Goal: Information Seeking & Learning: Learn about a topic

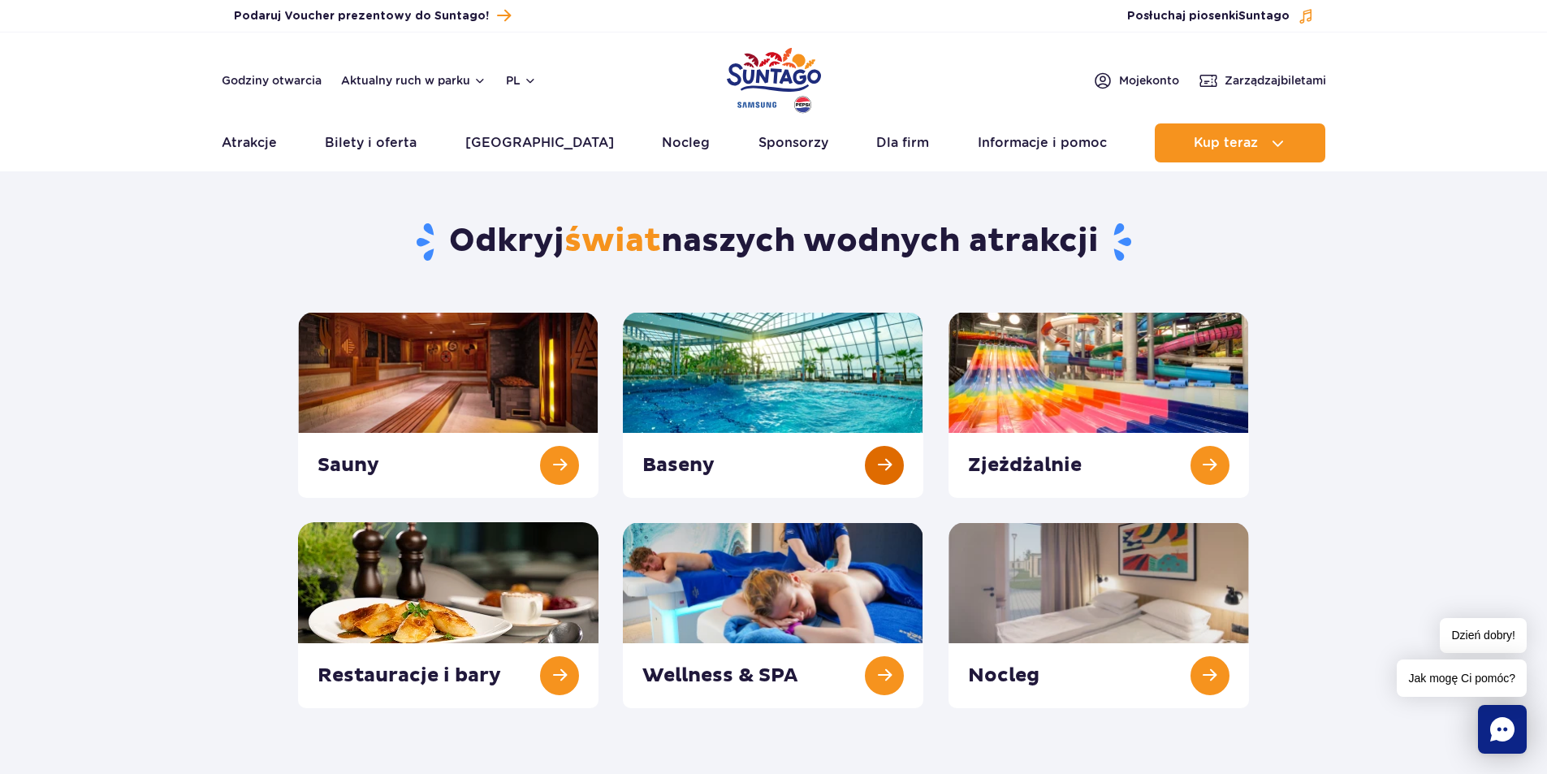
click at [841, 405] on link at bounding box center [773, 405] width 300 height 186
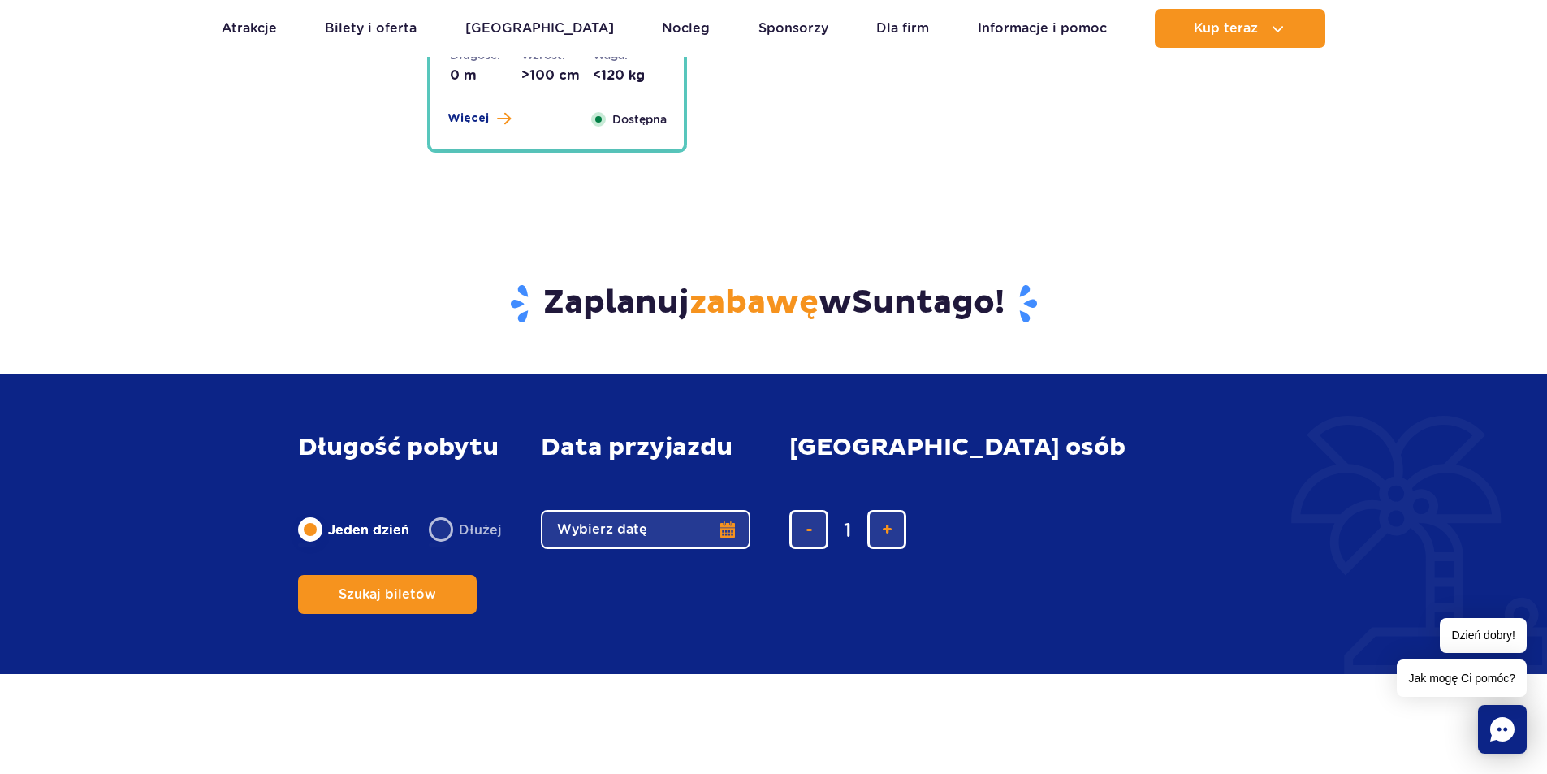
scroll to position [3734, 0]
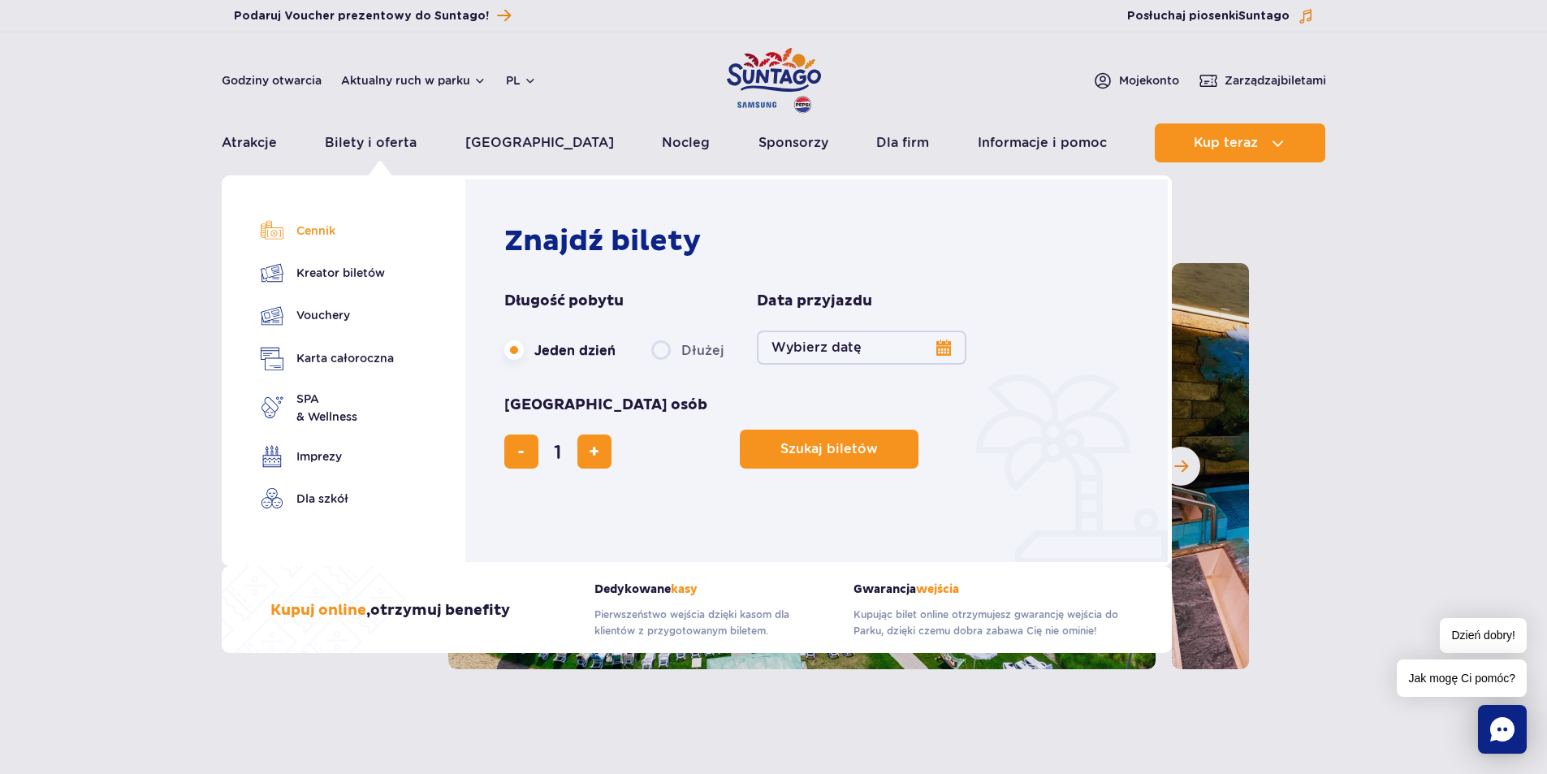
click at [321, 233] on link "Cennik" at bounding box center [327, 230] width 133 height 23
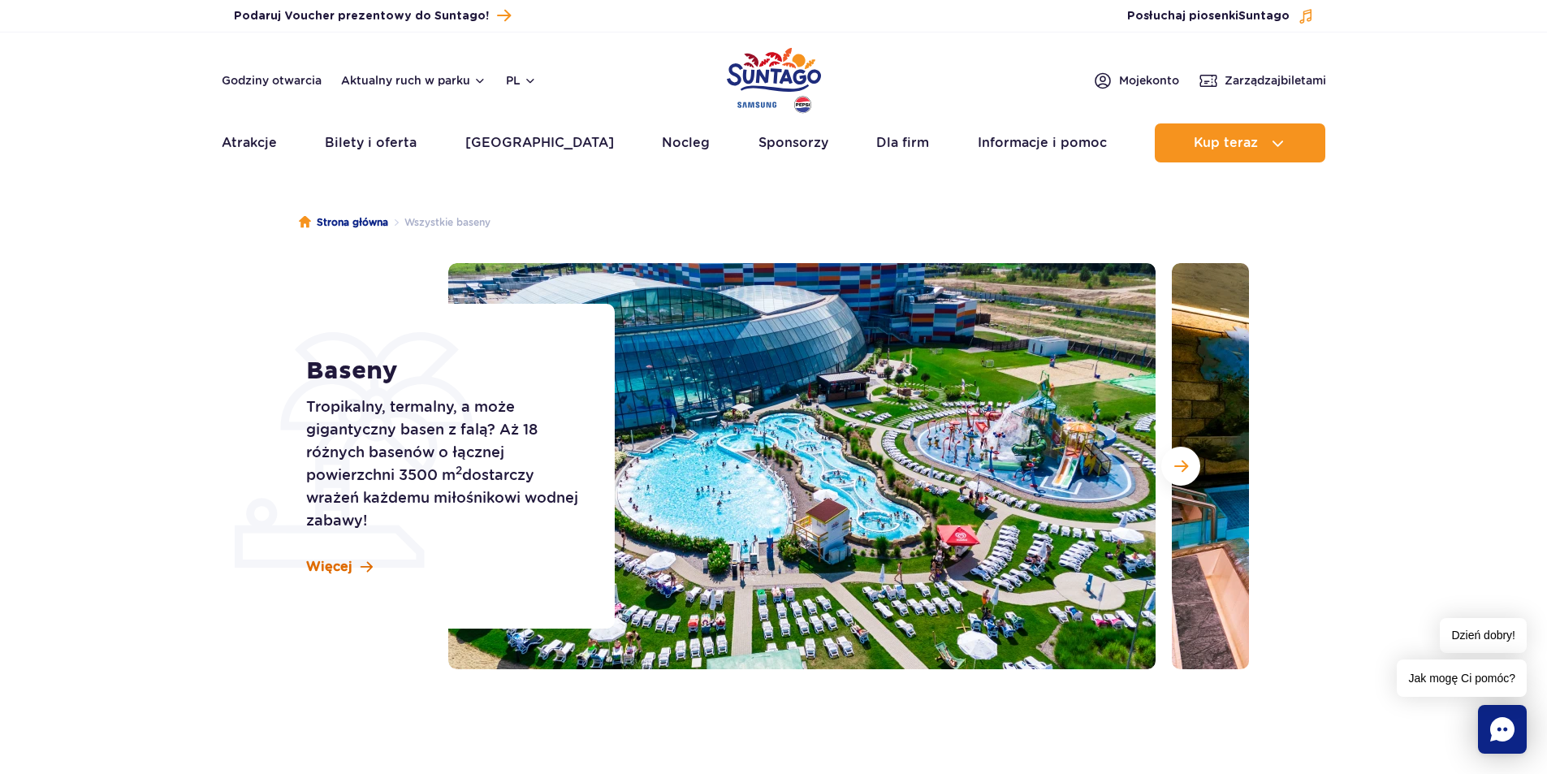
click at [327, 561] on span "Więcej" at bounding box center [329, 567] width 46 height 18
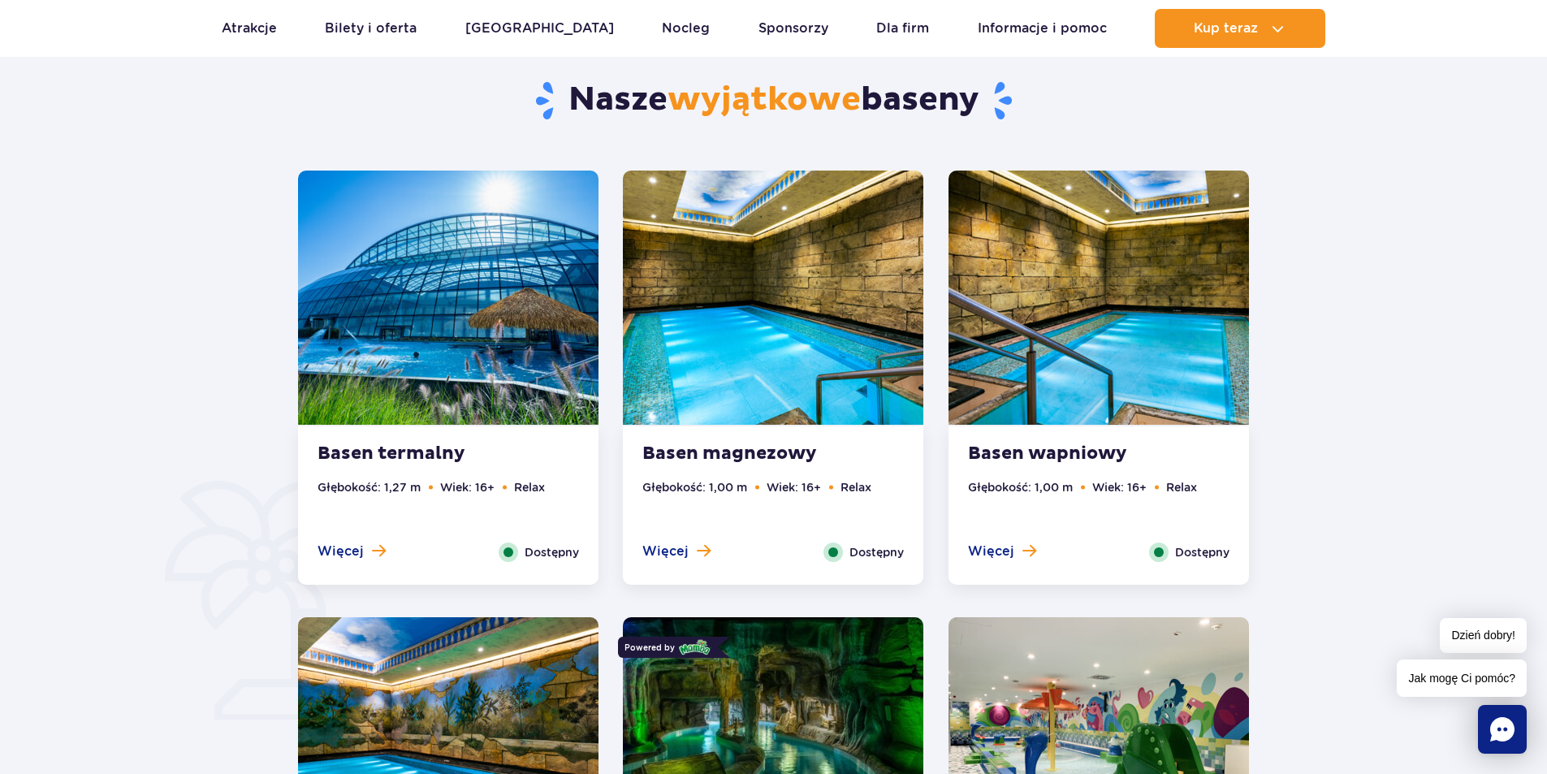
scroll to position [656, 0]
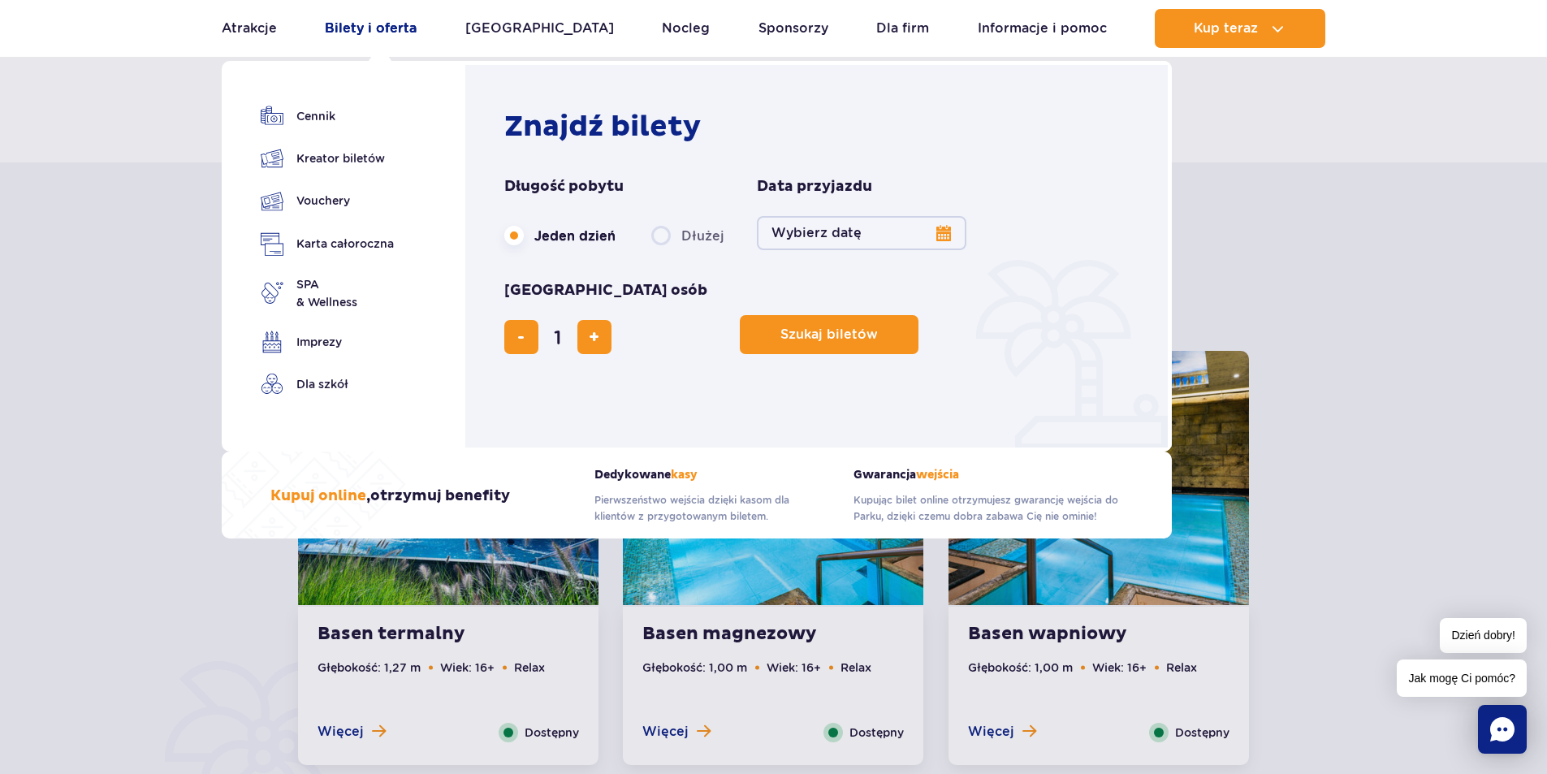
click at [373, 37] on link "Bilety i oferta" at bounding box center [371, 28] width 92 height 39
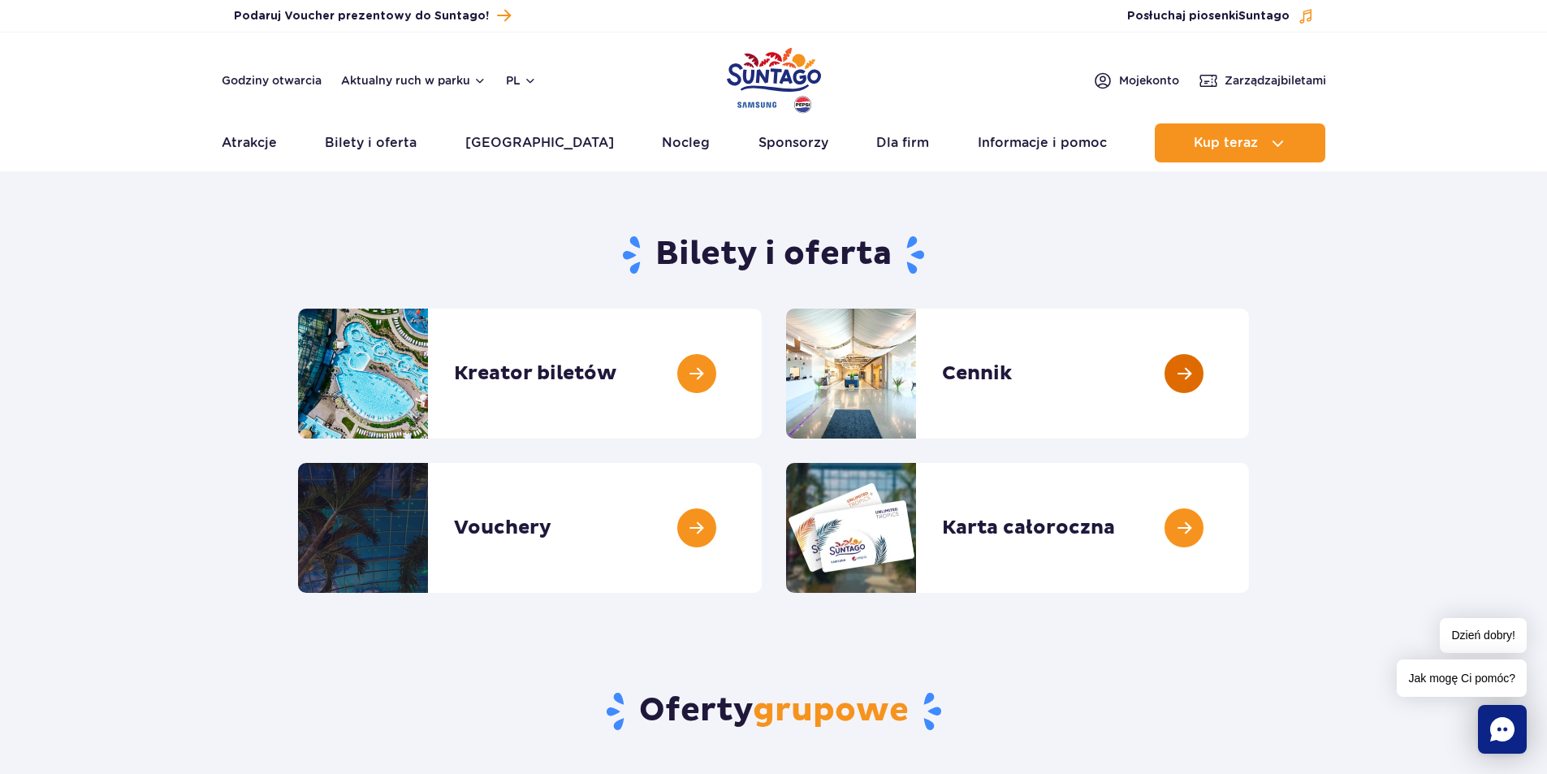
click at [1249, 363] on link at bounding box center [1249, 373] width 0 height 130
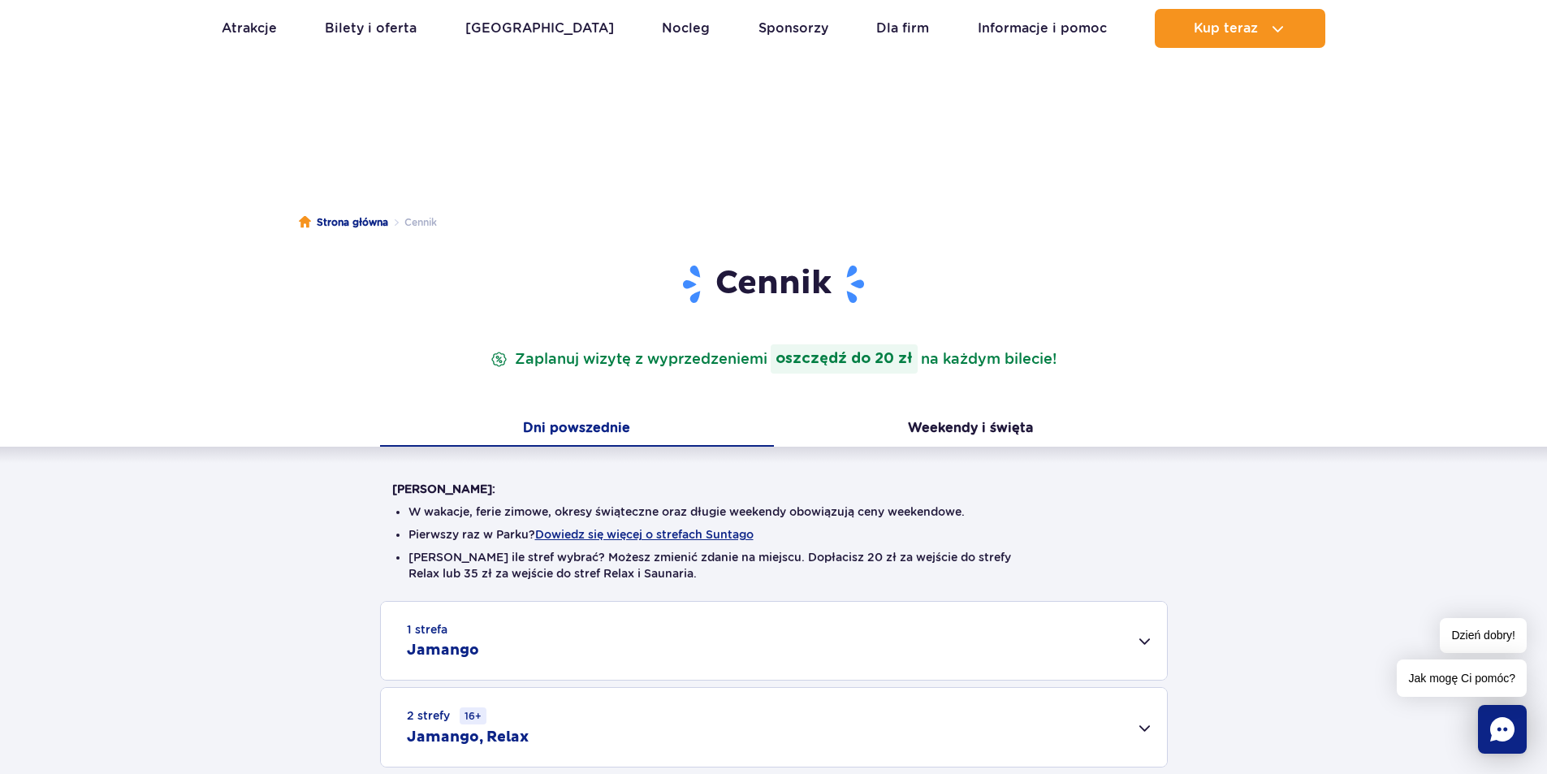
scroll to position [406, 0]
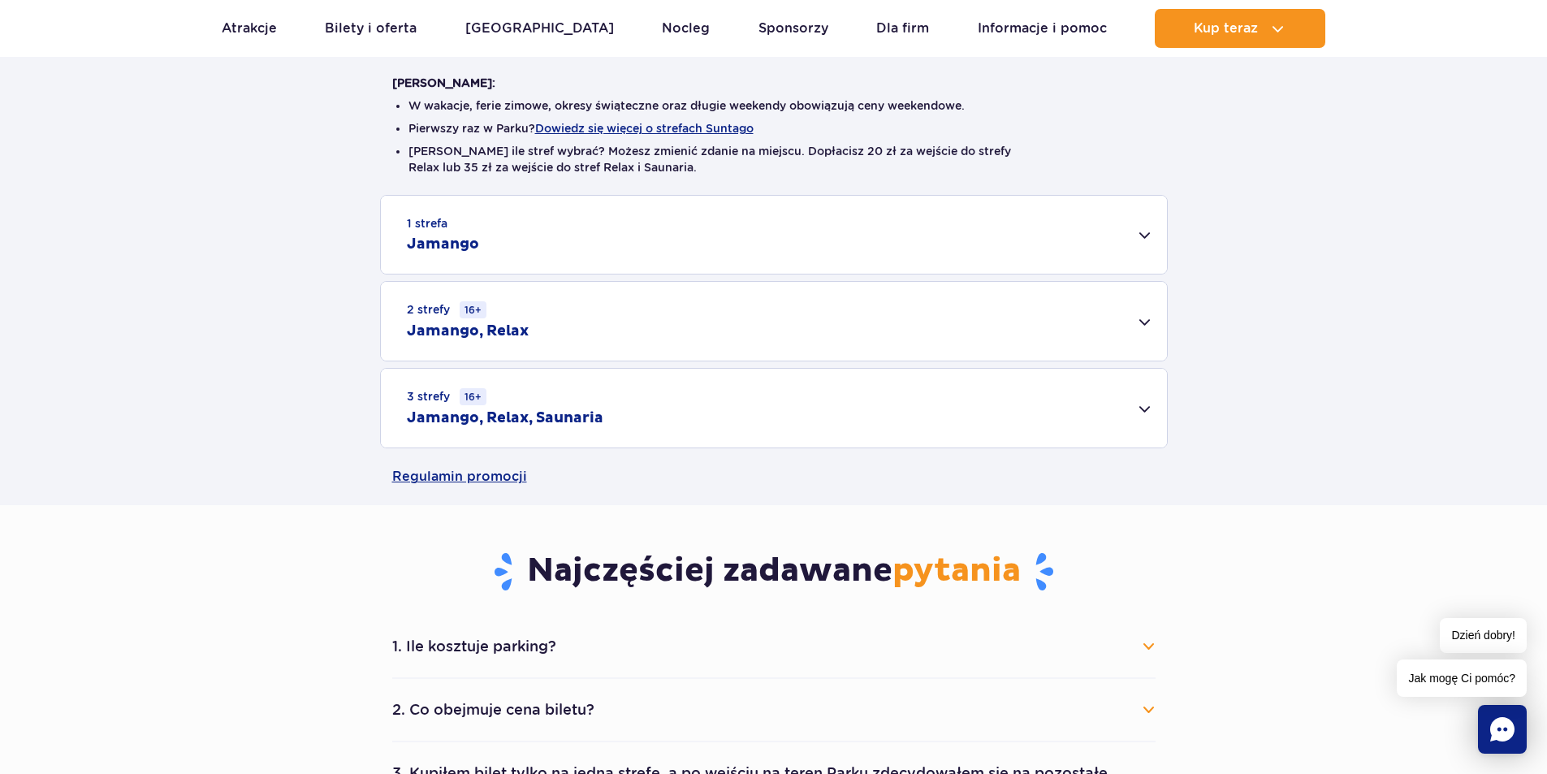
click at [482, 422] on h2 "Jamango, Relax, Saunaria" at bounding box center [505, 417] width 196 height 19
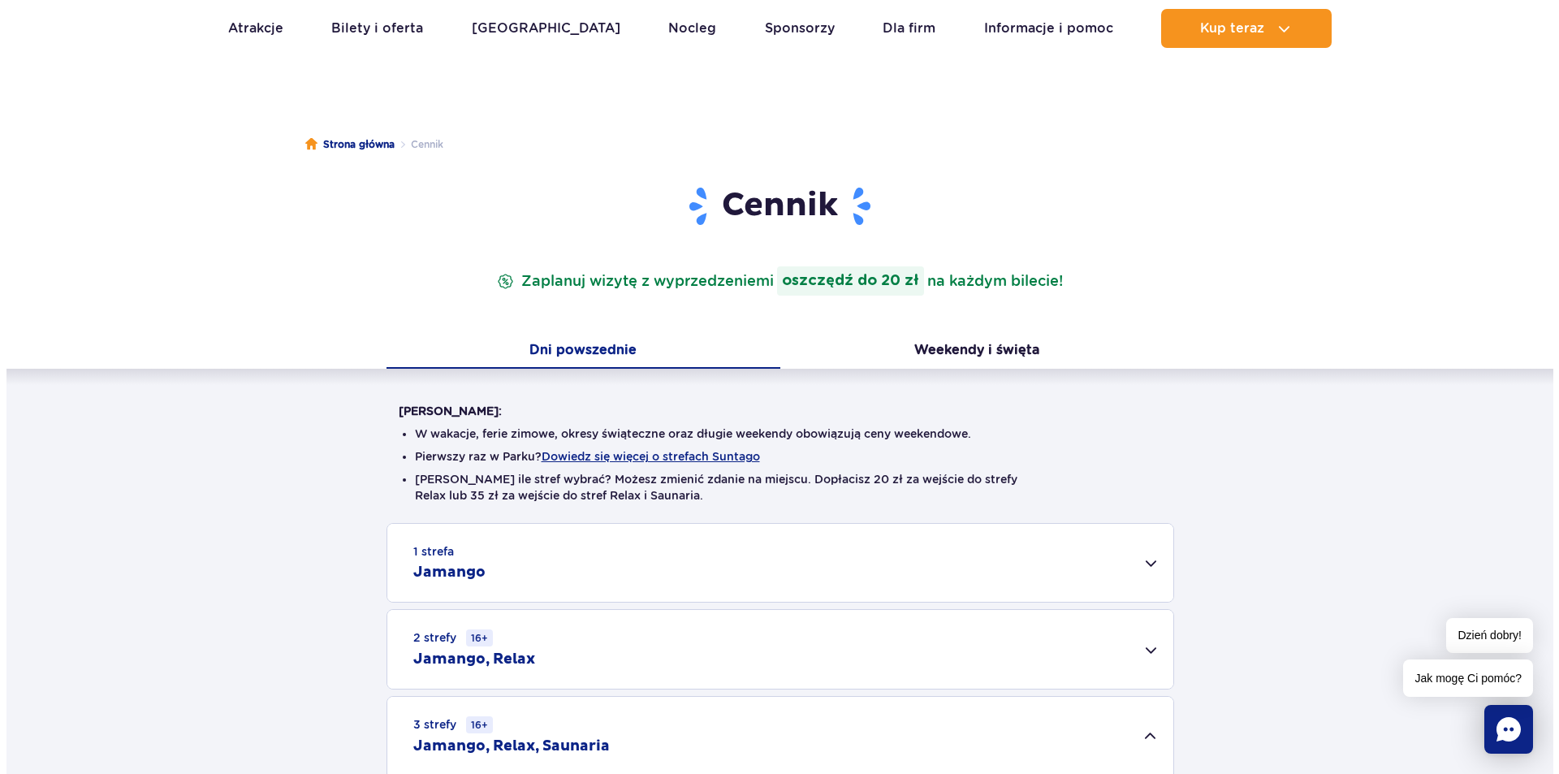
scroll to position [0, 0]
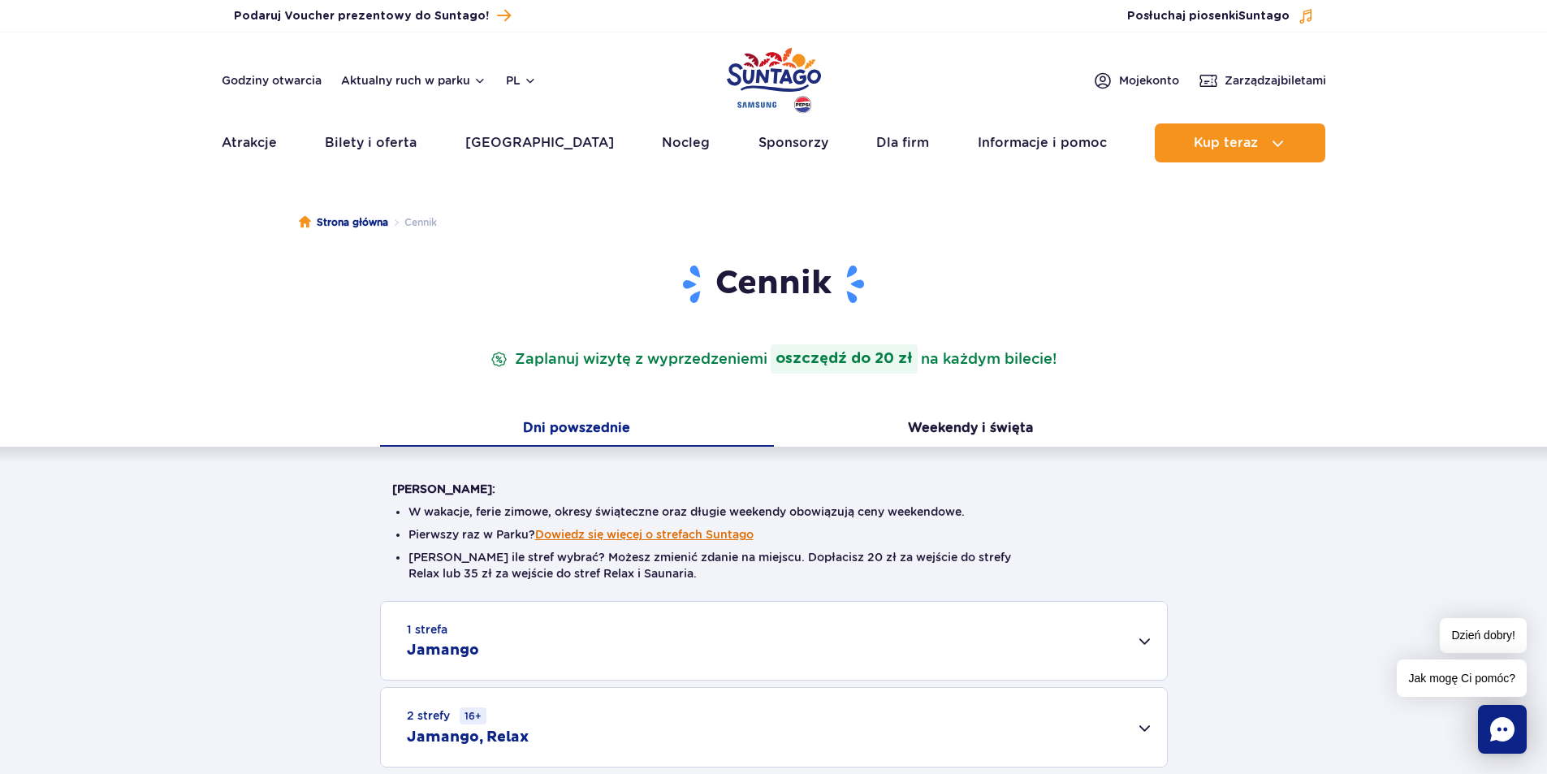
click at [716, 538] on button "Dowiedz się więcej o strefach Suntago" at bounding box center [644, 534] width 218 height 13
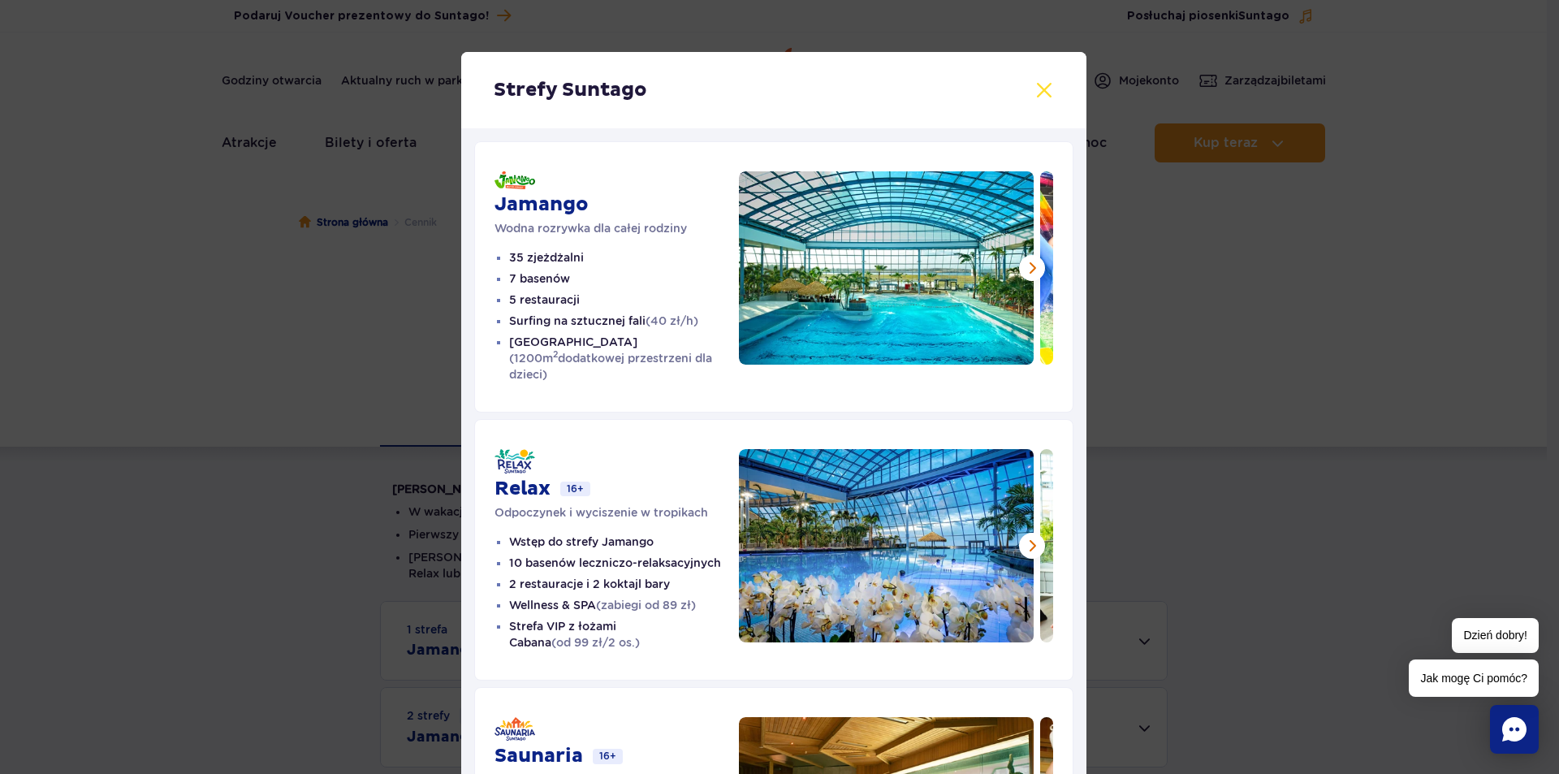
click at [1034, 88] on button at bounding box center [1043, 89] width 19 height 19
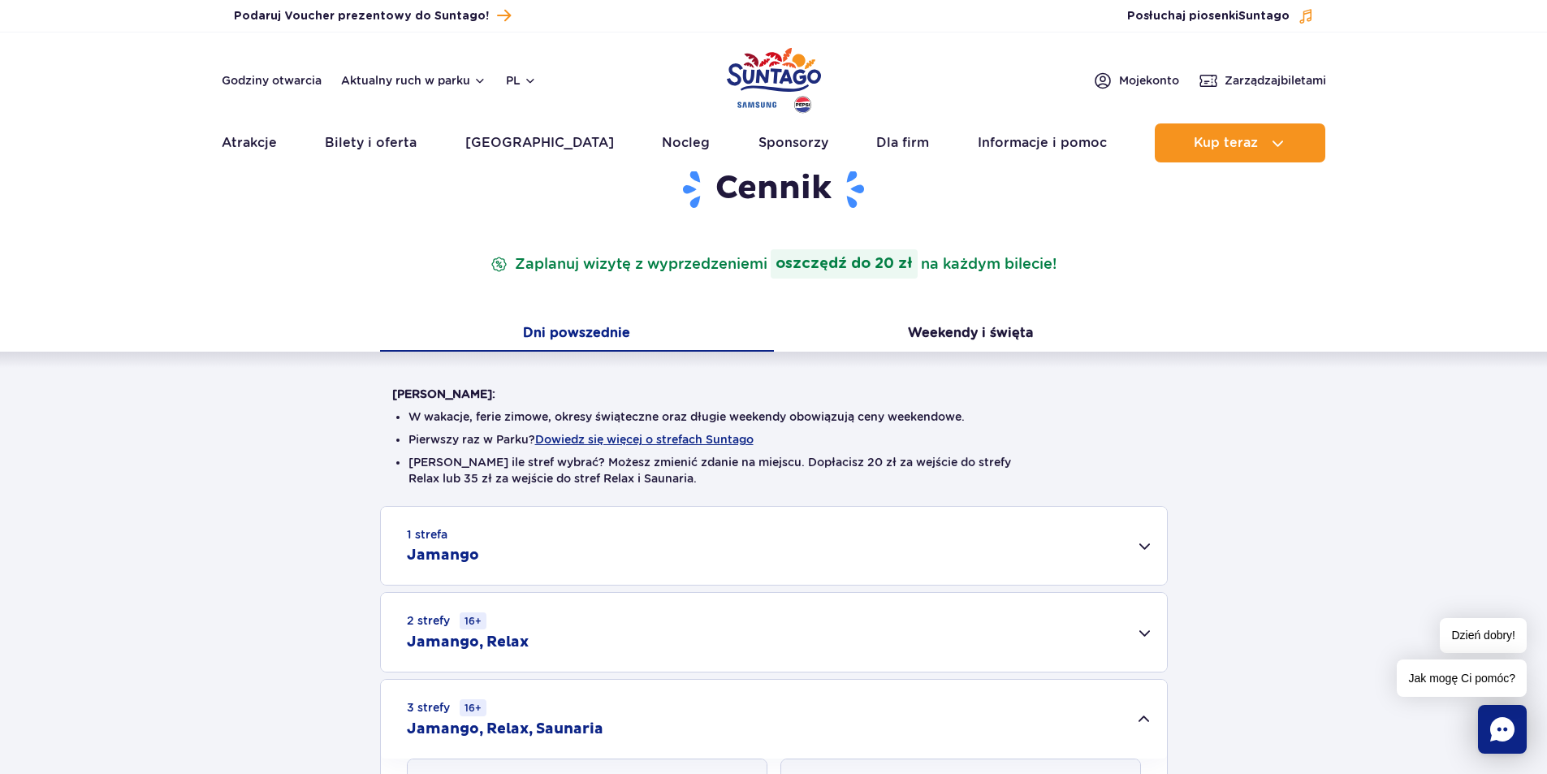
scroll to position [244, 0]
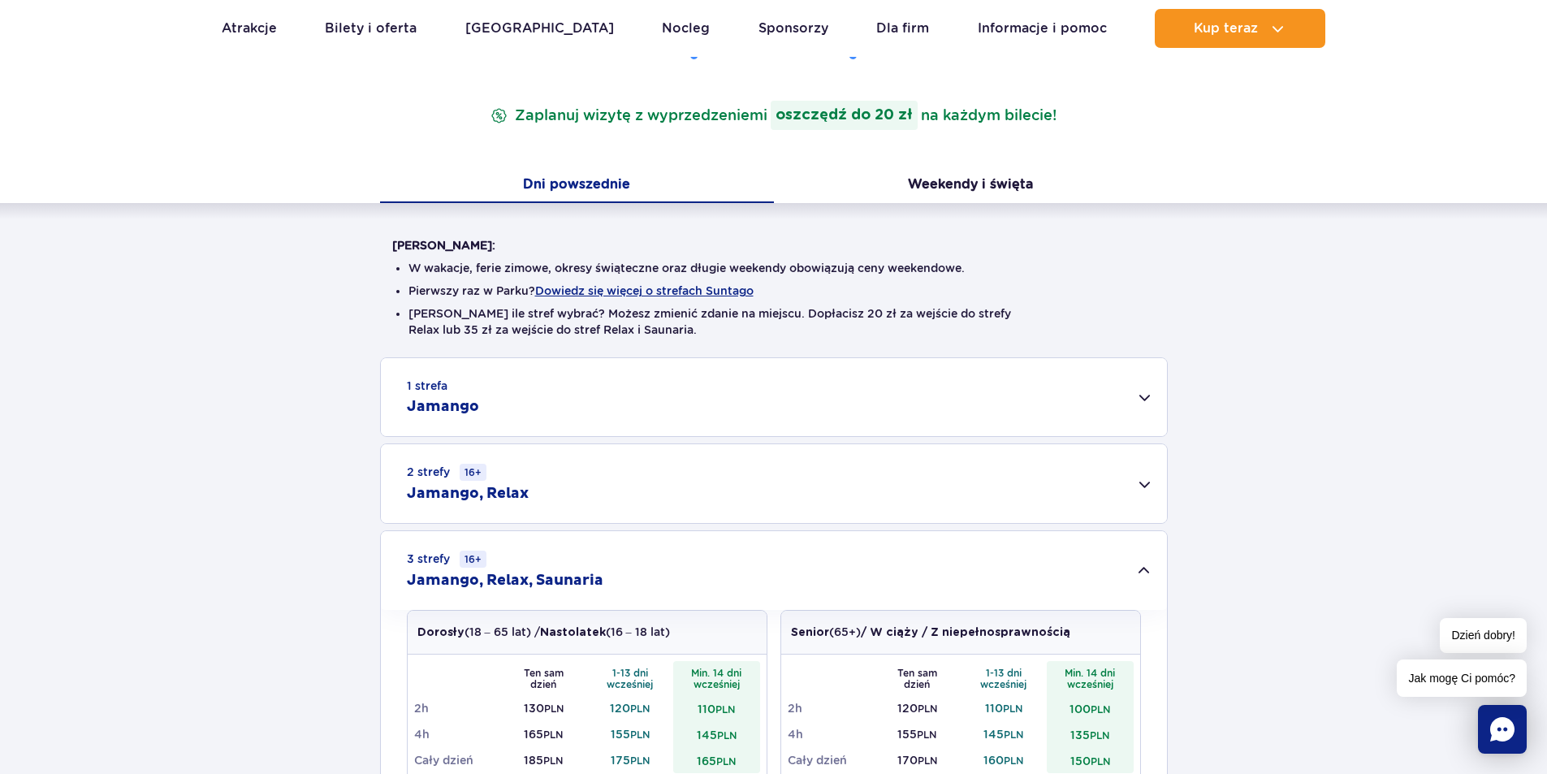
click at [518, 381] on div "1 strefa Jamango" at bounding box center [774, 397] width 786 height 78
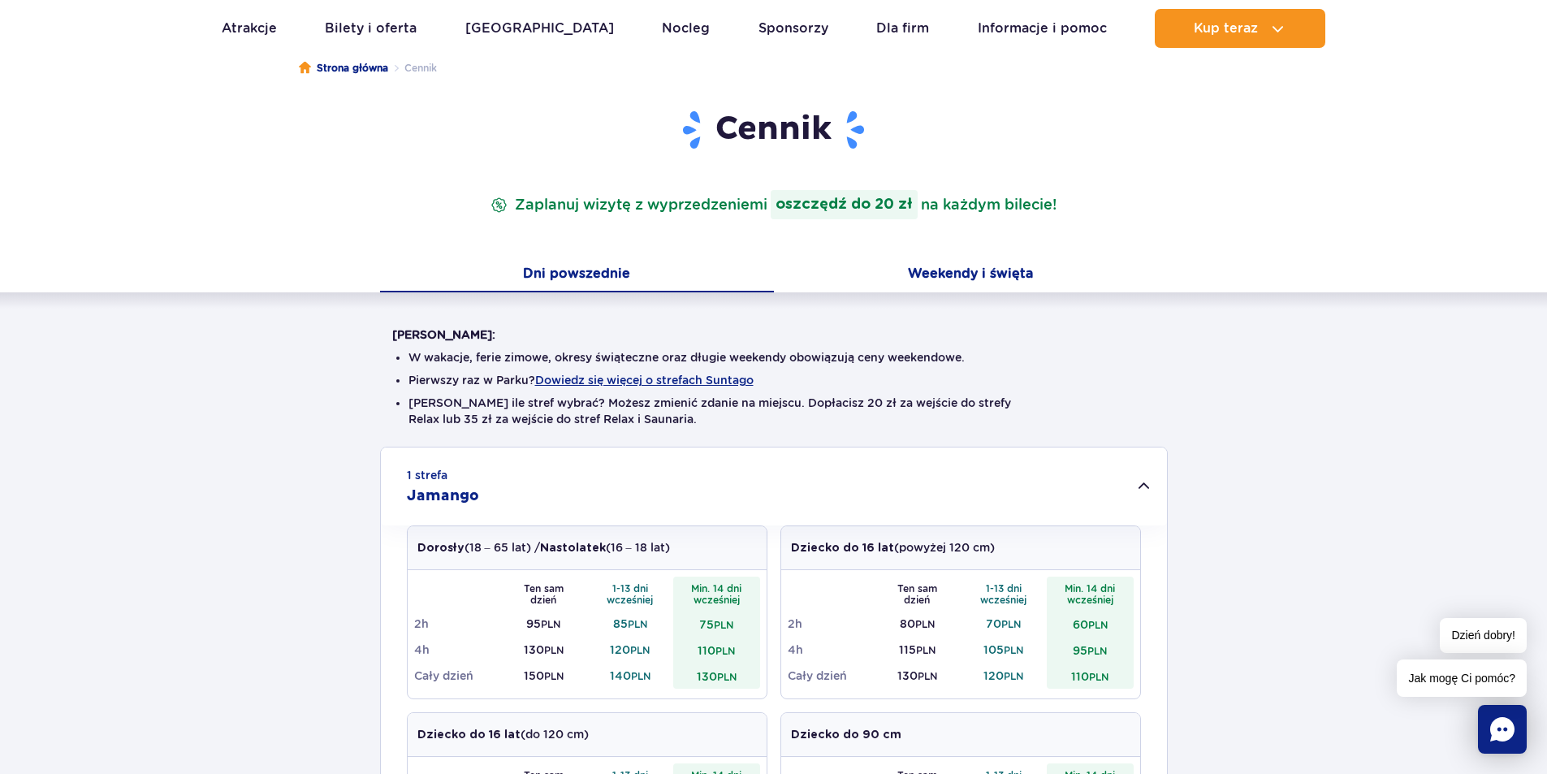
scroll to position [0, 0]
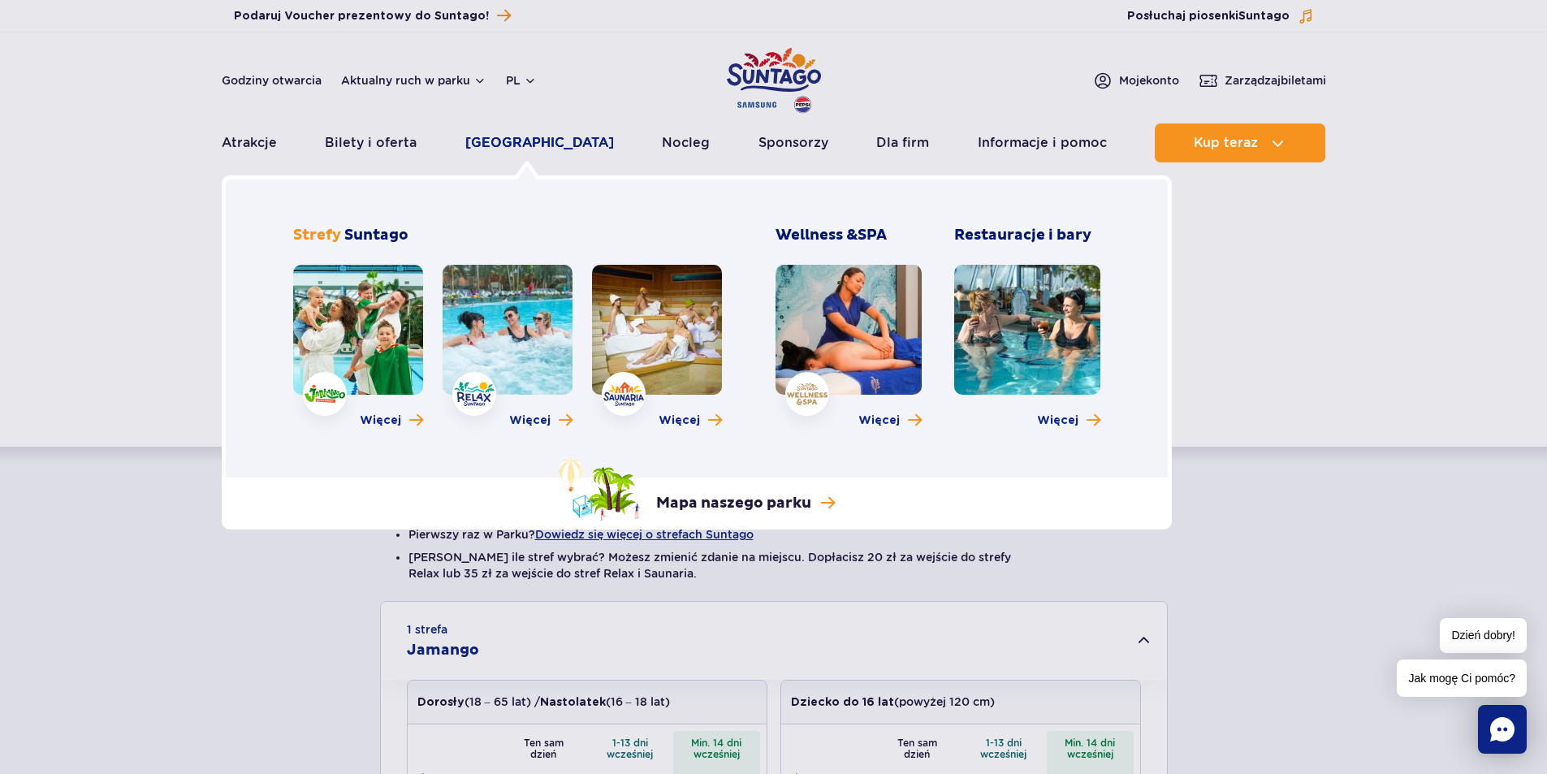
click at [517, 150] on link "[GEOGRAPHIC_DATA]" at bounding box center [539, 142] width 149 height 39
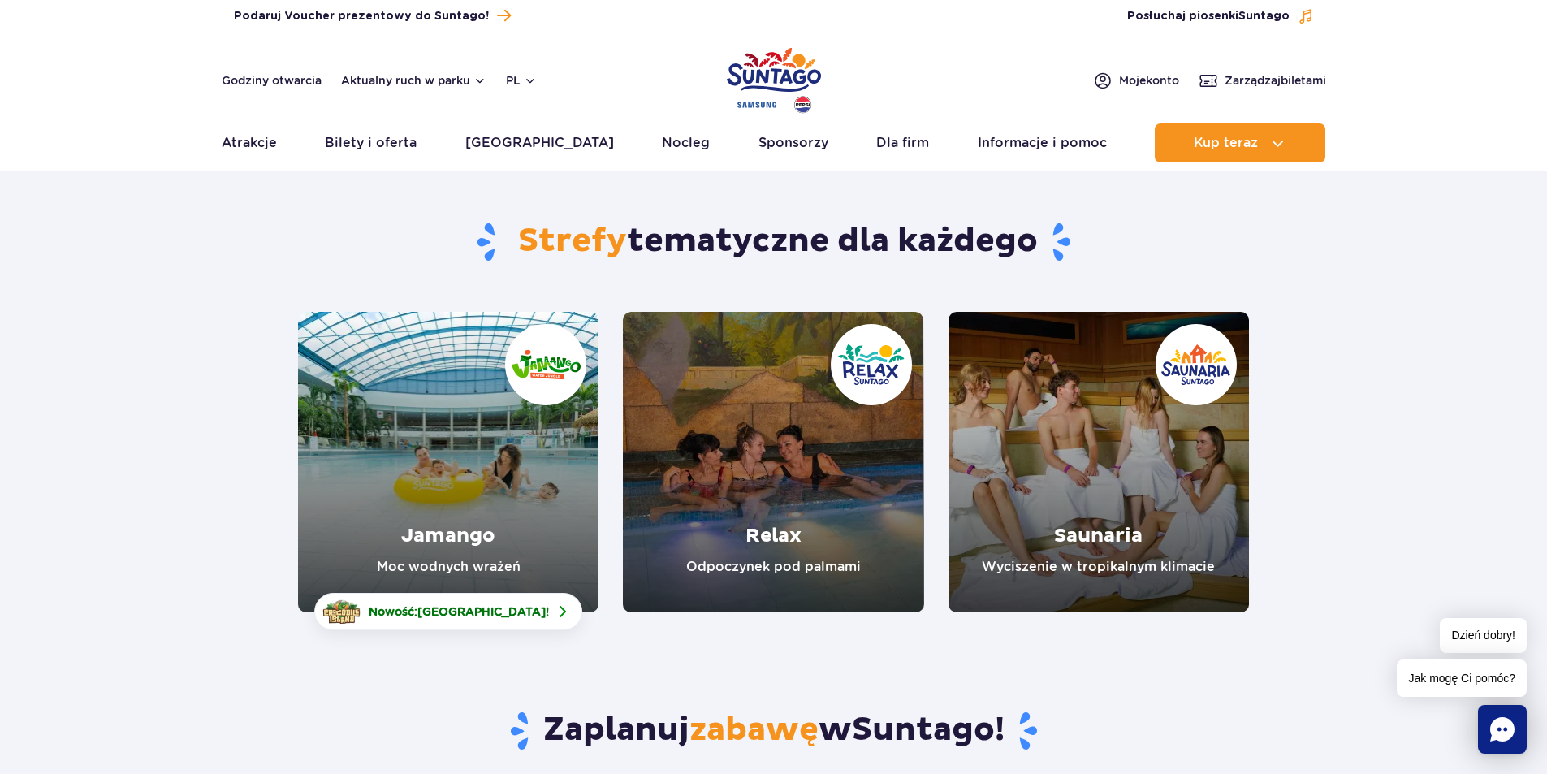
click at [472, 402] on link "Jamango" at bounding box center [448, 462] width 300 height 300
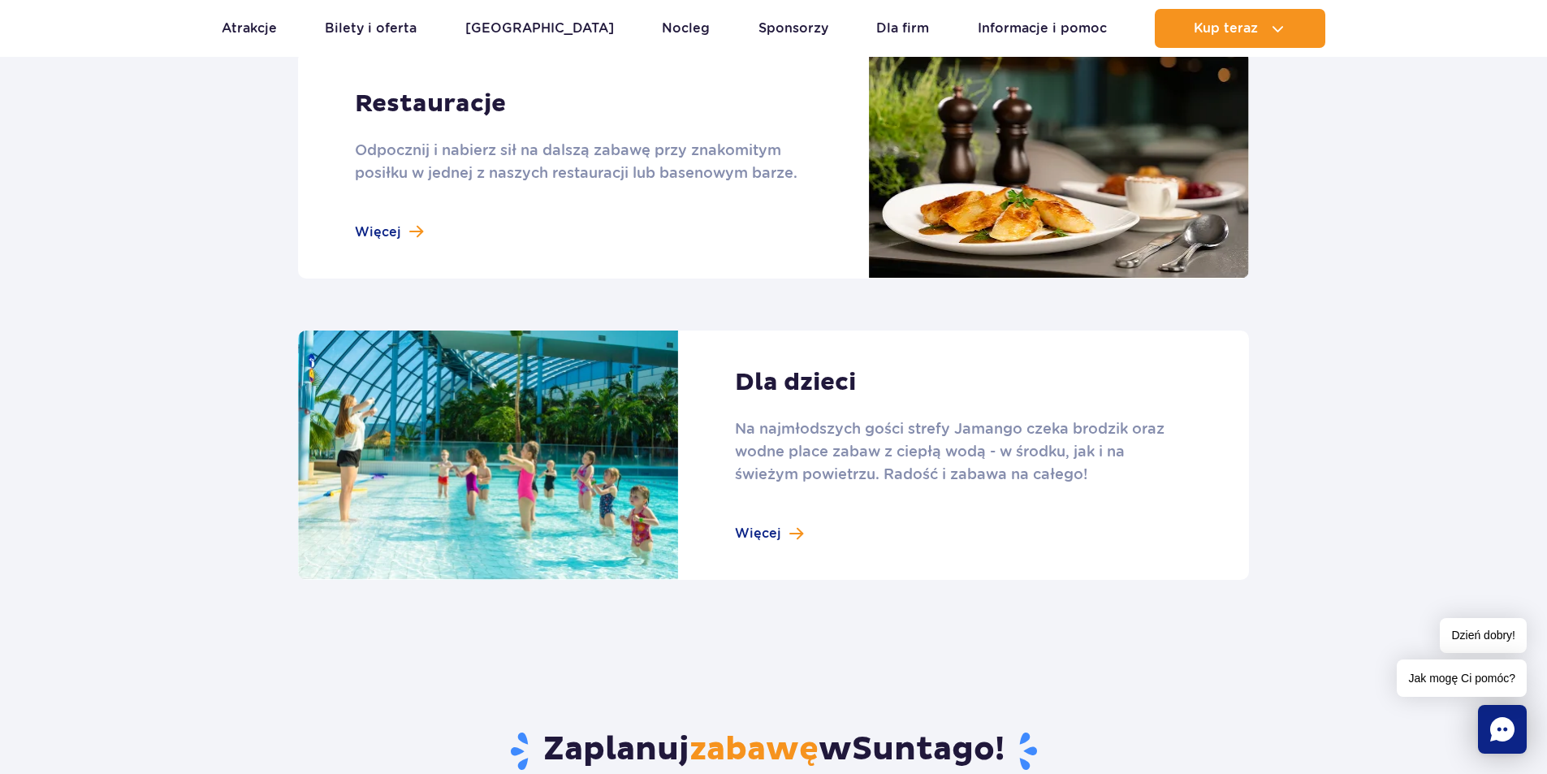
scroll to position [2436, 0]
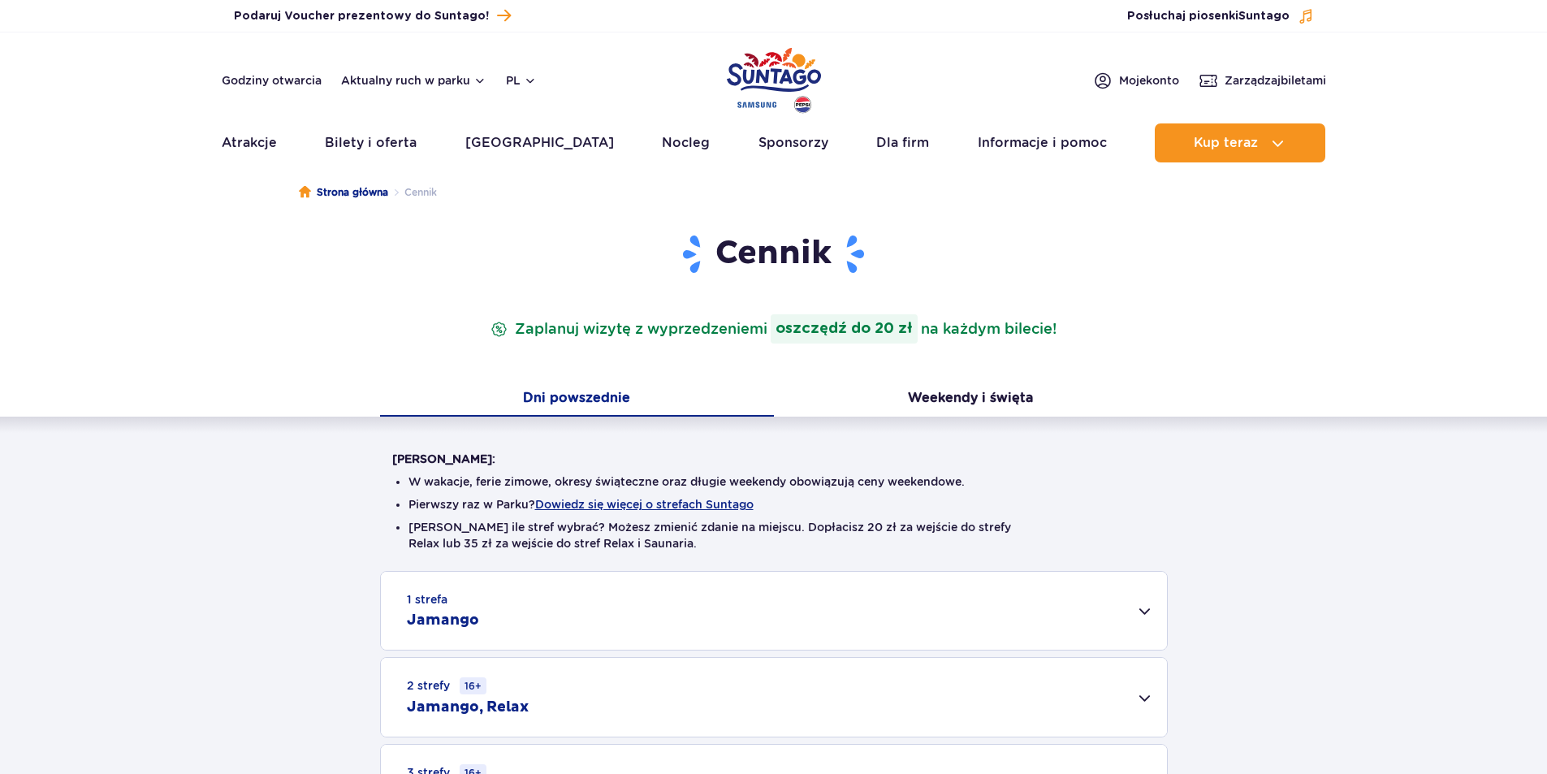
scroll to position [487, 0]
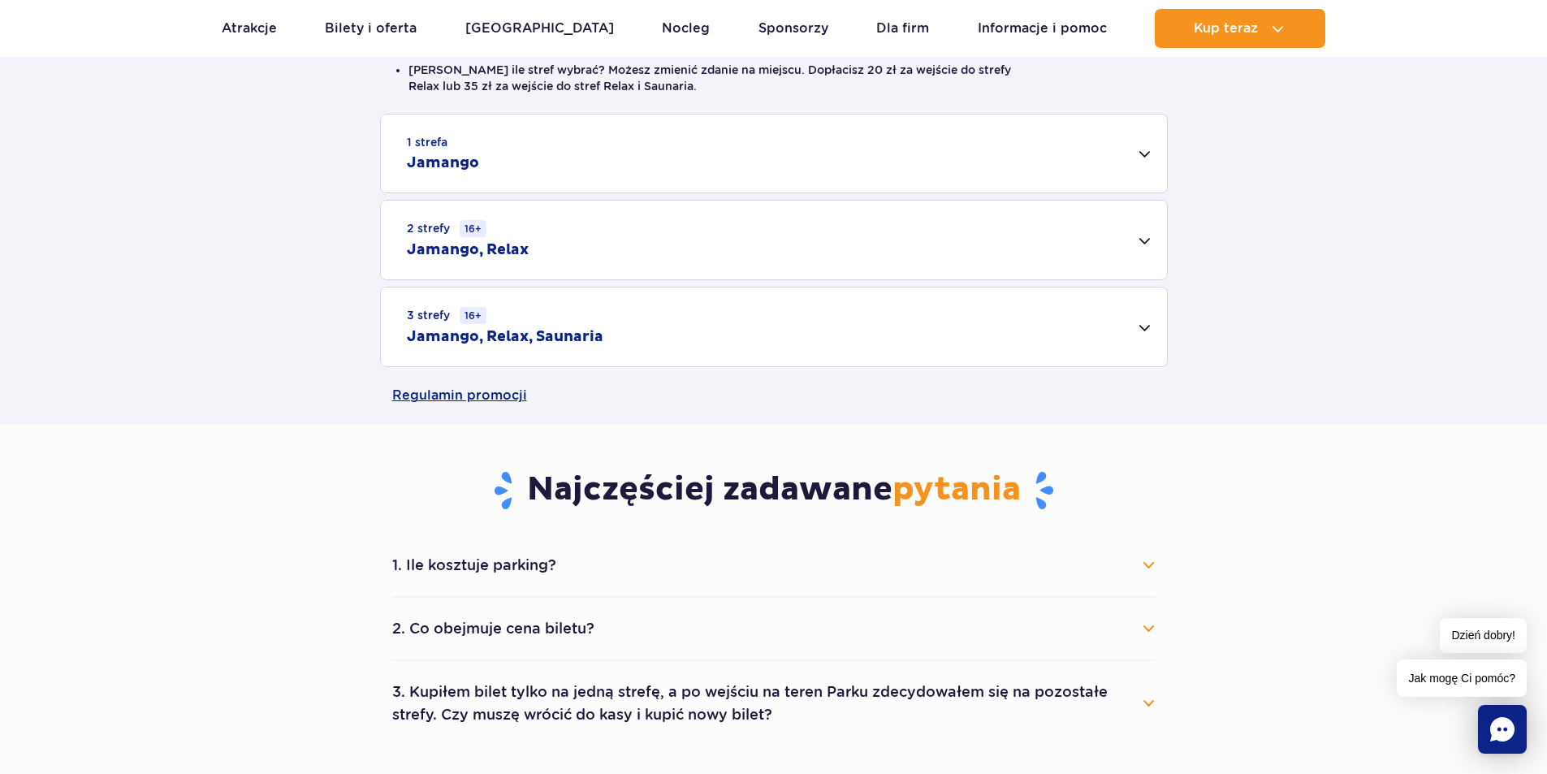
click at [436, 161] on h2 "Jamango" at bounding box center [443, 162] width 72 height 19
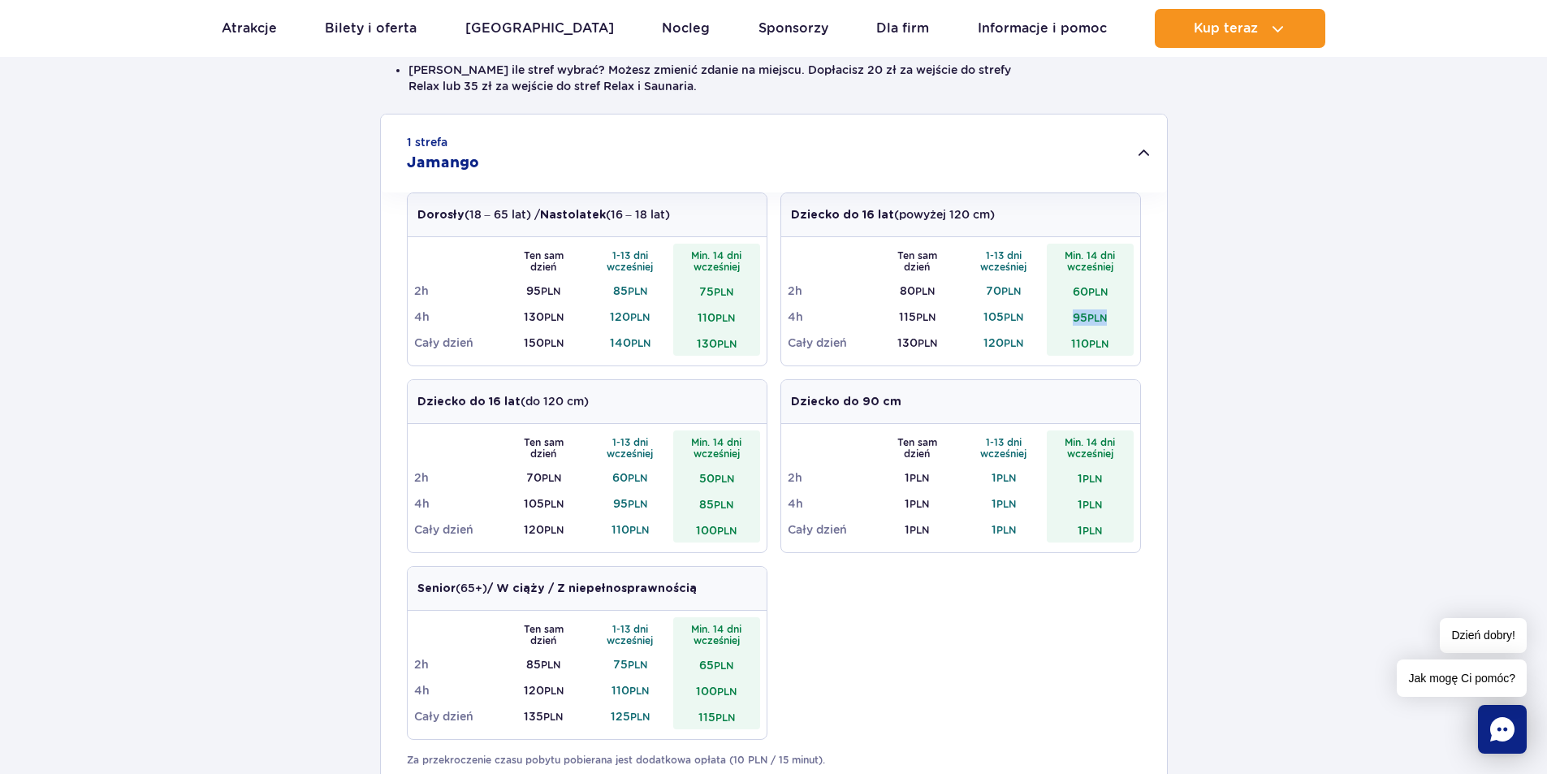
drag, startPoint x: 1107, startPoint y: 319, endPoint x: 1070, endPoint y: 313, distance: 37.1
click at [1070, 313] on td "95 PLN" at bounding box center [1089, 317] width 87 height 26
